Goal: Complete application form

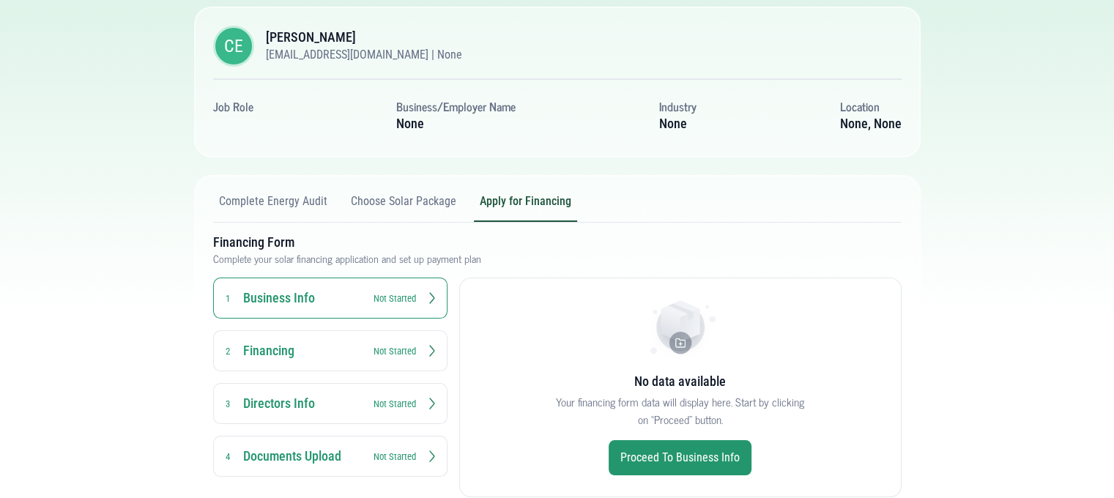
scroll to position [224, 0]
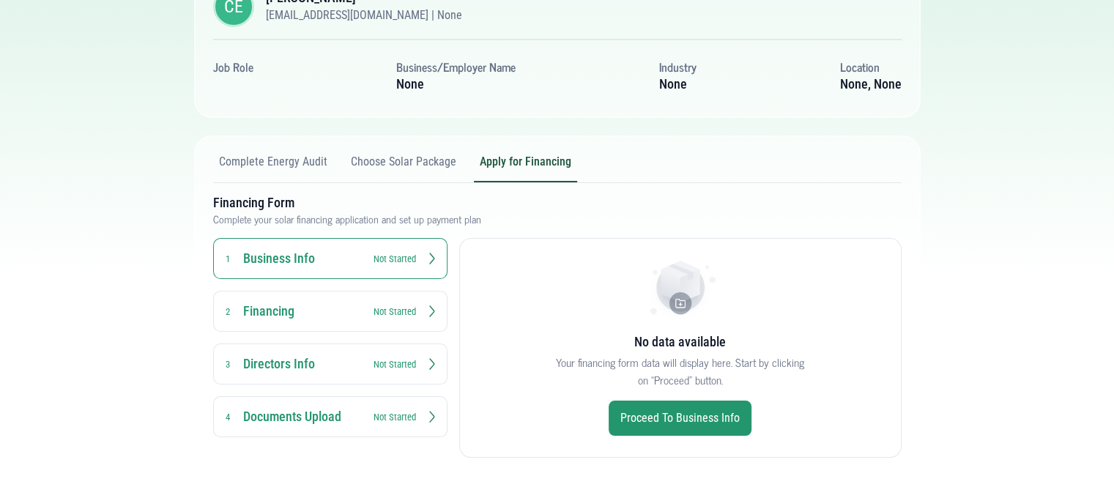
click at [332, 316] on h3 "Financing" at bounding box center [301, 312] width 117 height 18
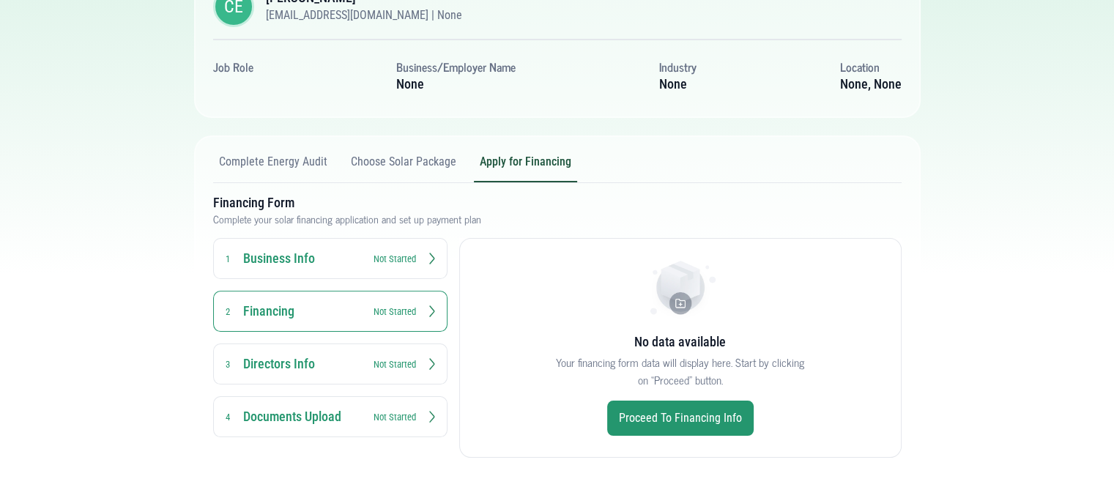
click at [437, 314] on button "Financing 2 Not Started" at bounding box center [330, 311] width 234 height 41
click at [621, 412] on link "Proceed to Financing Info" at bounding box center [680, 418] width 147 height 35
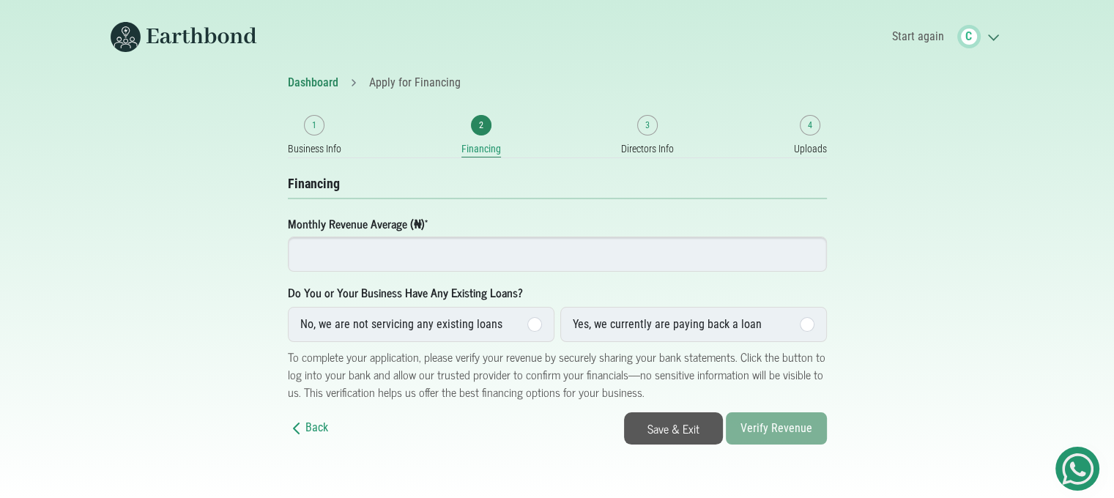
scroll to position [10, 0]
click at [368, 252] on input "number" at bounding box center [557, 254] width 539 height 35
